Goal: Find specific page/section: Find specific page/section

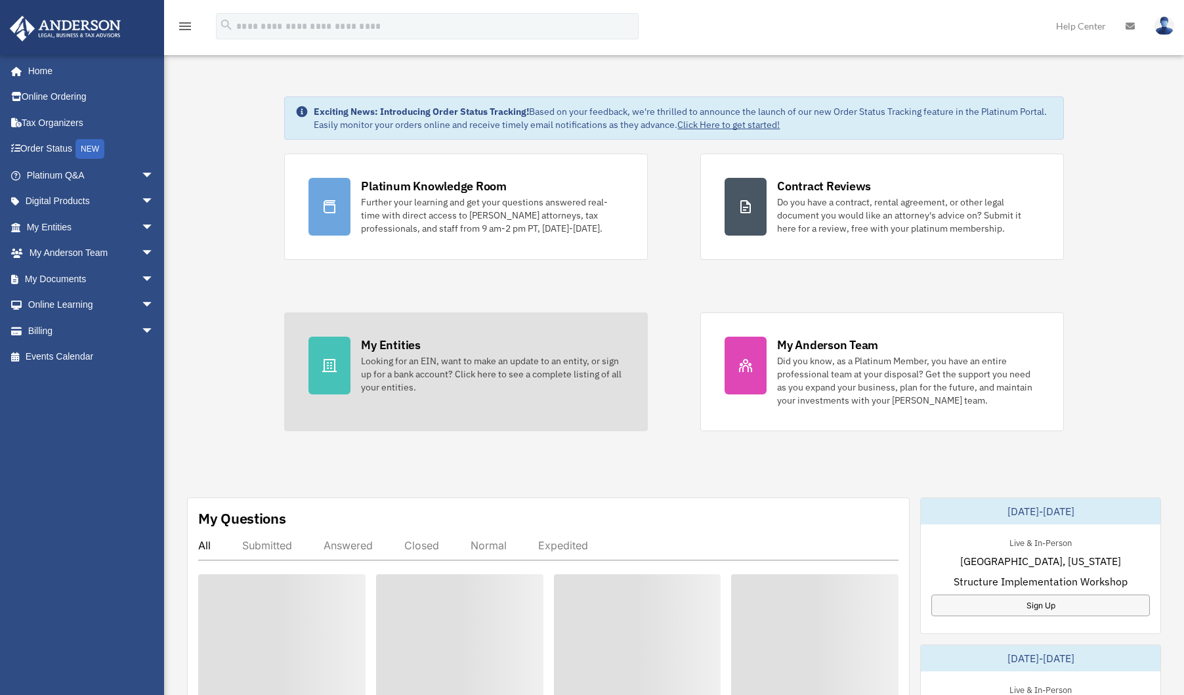
click at [324, 376] on div at bounding box center [330, 366] width 42 height 58
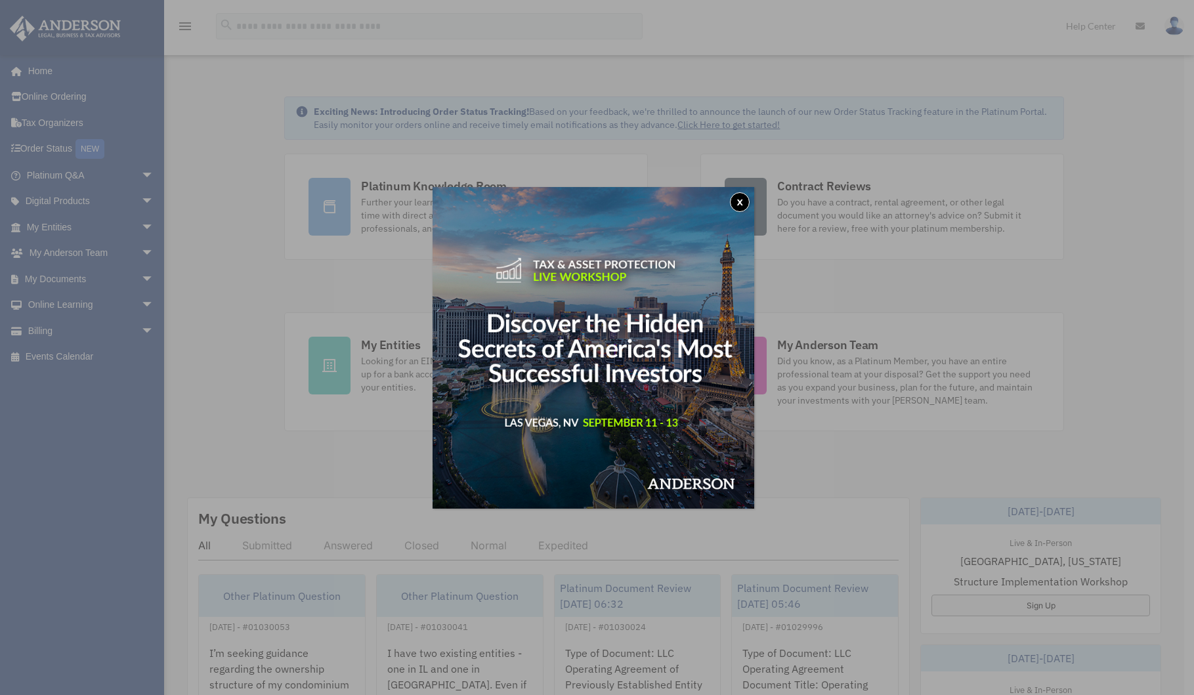
click at [746, 191] on img at bounding box center [594, 348] width 322 height 322
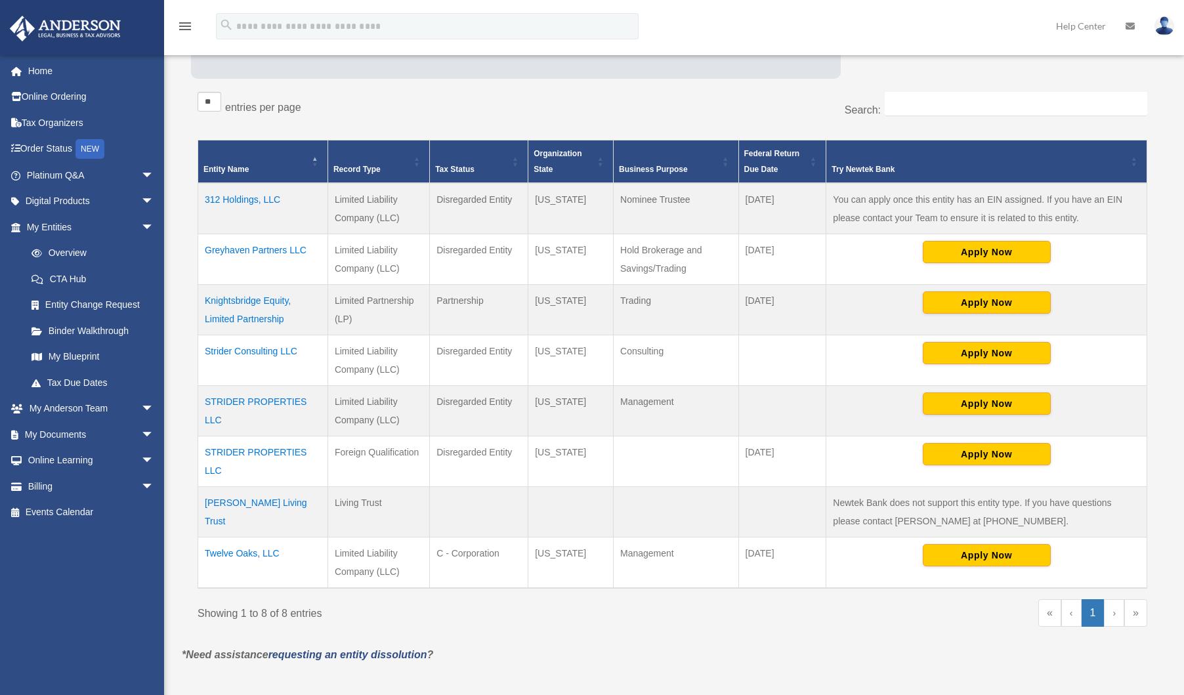
scroll to position [263, 0]
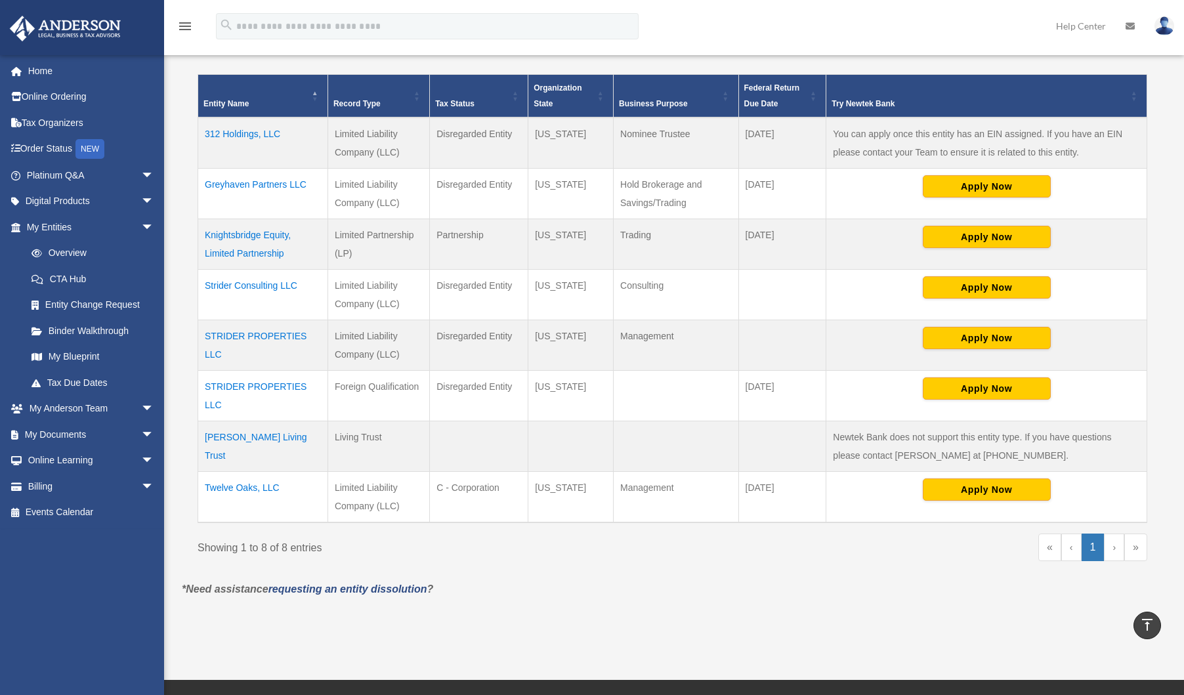
click at [282, 332] on td "STRIDER PROPERTIES LLC" at bounding box center [263, 345] width 130 height 51
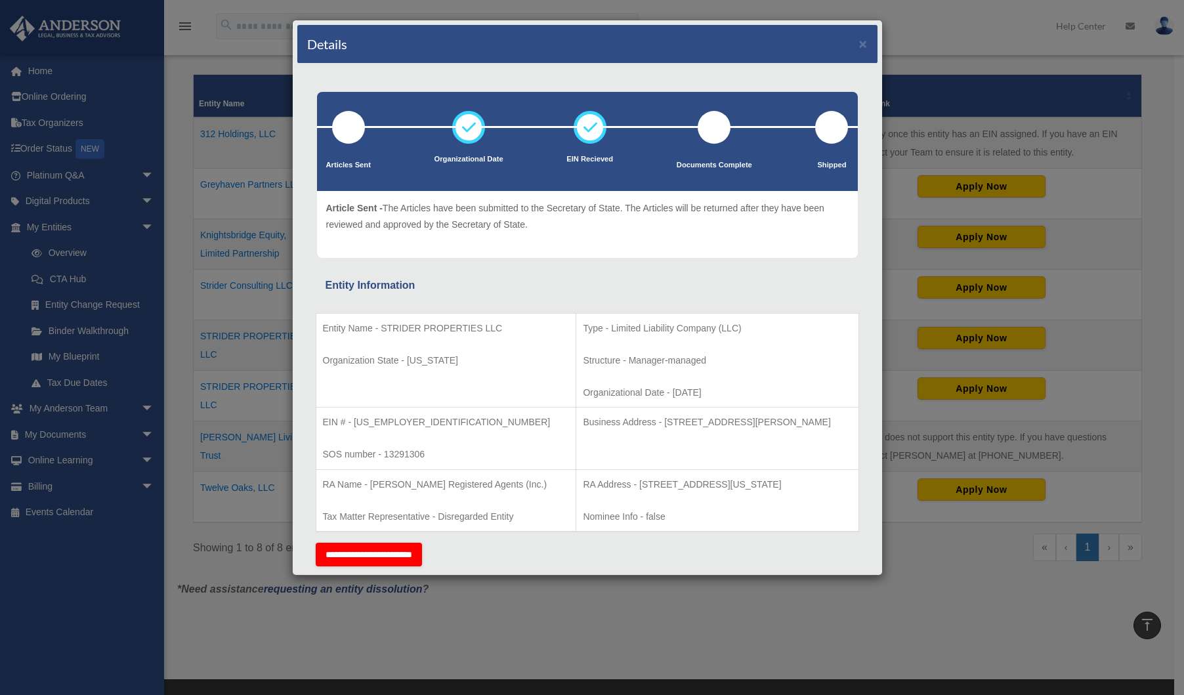
scroll to position [0, 0]
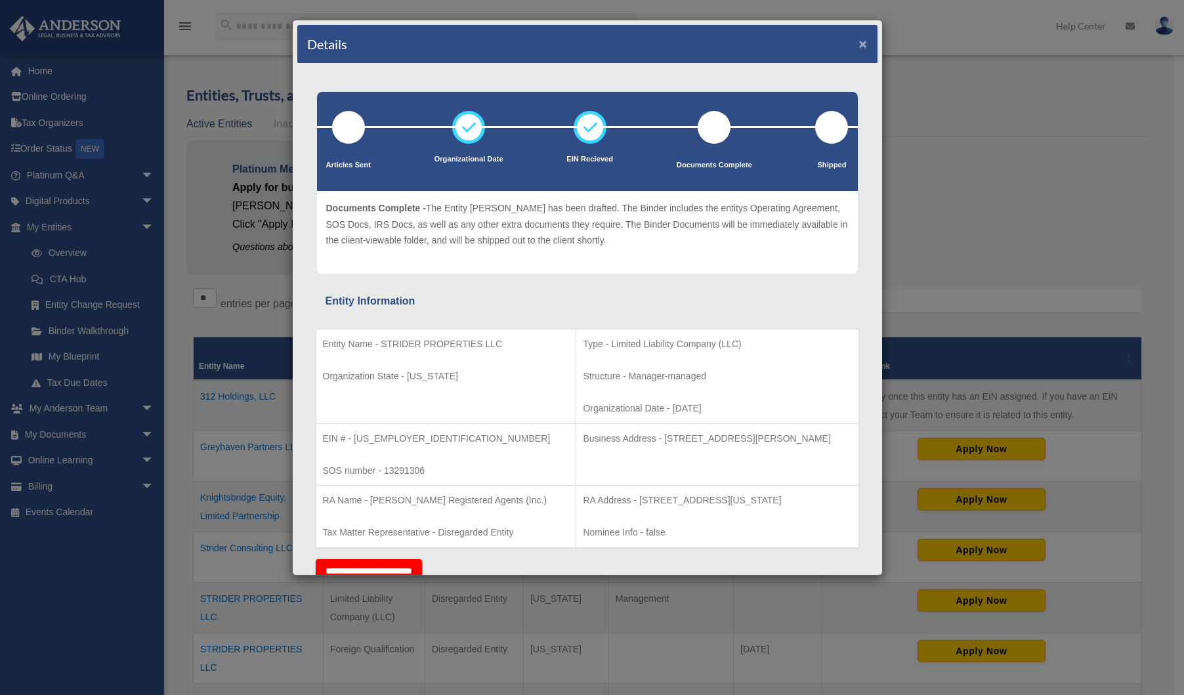
click at [859, 40] on button "×" at bounding box center [863, 44] width 9 height 14
